Goal: Browse casually

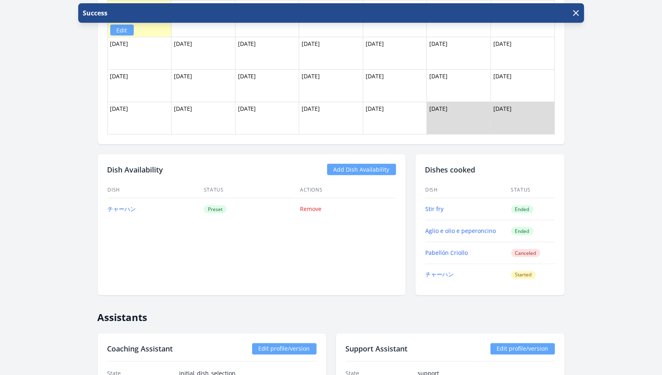
scroll to position [725, 0]
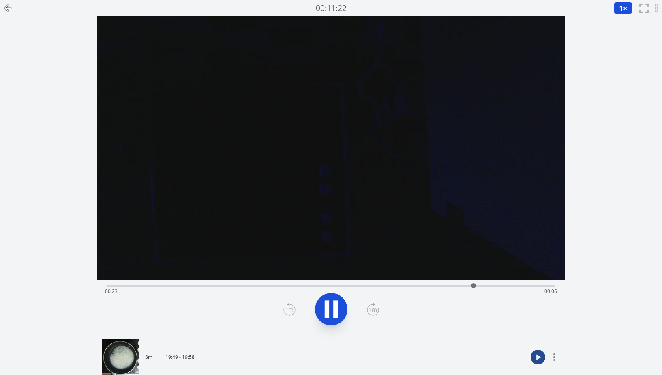
scroll to position [61, 0]
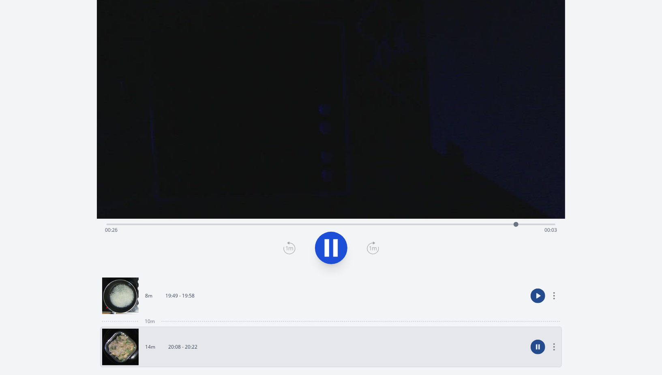
click at [149, 221] on div "Time elapsed: 00:26 Time remaining: 00:03" at bounding box center [331, 224] width 449 height 10
click at [137, 225] on div "Time elapsed: 00:03 Time remaining: 00:27" at bounding box center [331, 229] width 452 height 13
click at [331, 248] on icon at bounding box center [331, 247] width 23 height 23
